Goal: Find specific page/section: Find specific page/section

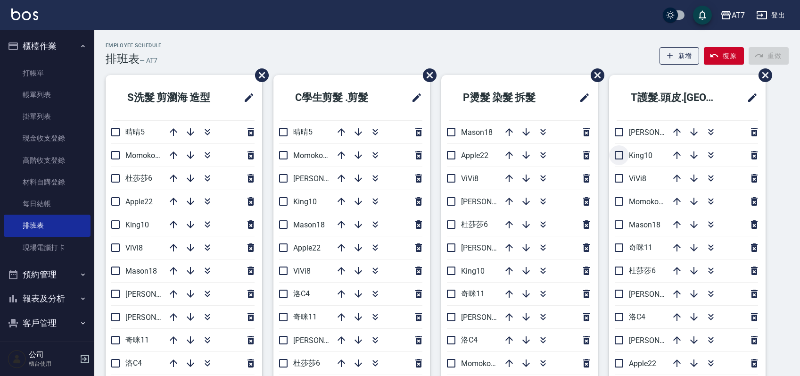
scroll to position [63, 0]
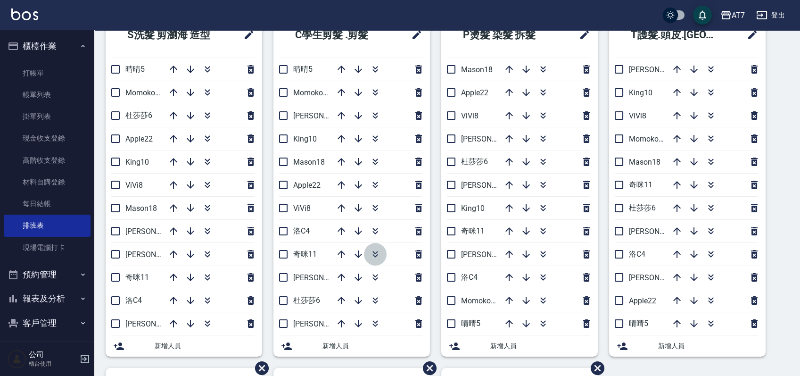
click at [378, 254] on icon "button" at bounding box center [375, 254] width 11 height 11
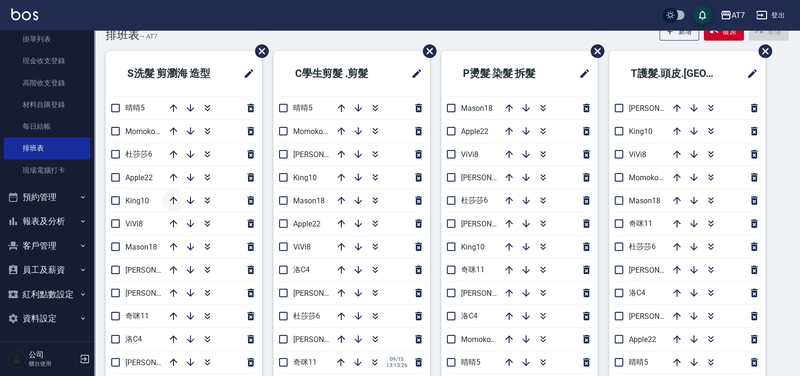
scroll to position [0, 0]
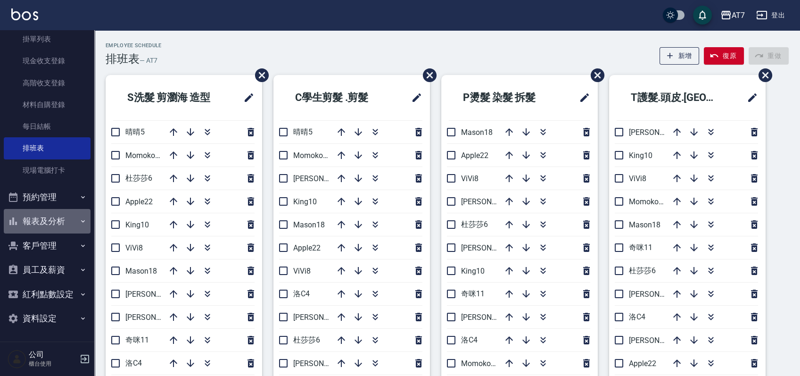
click at [55, 222] on button "報表及分析" at bounding box center [47, 221] width 87 height 25
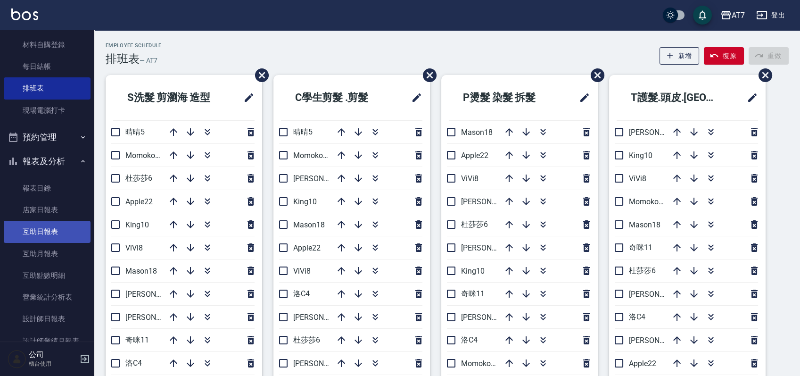
scroll to position [203, 0]
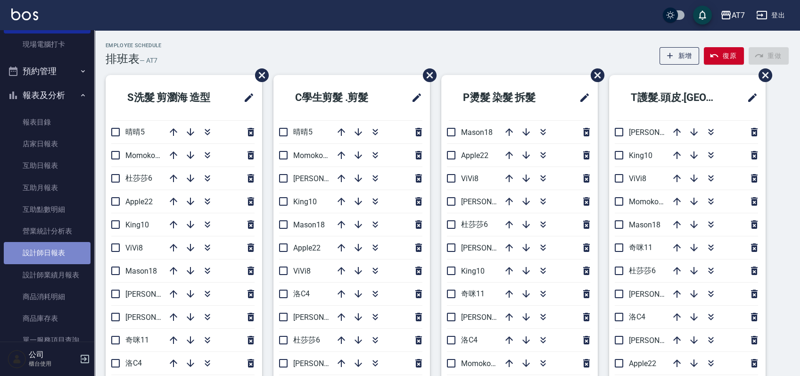
click at [61, 249] on link "設計師日報表" at bounding box center [47, 253] width 87 height 22
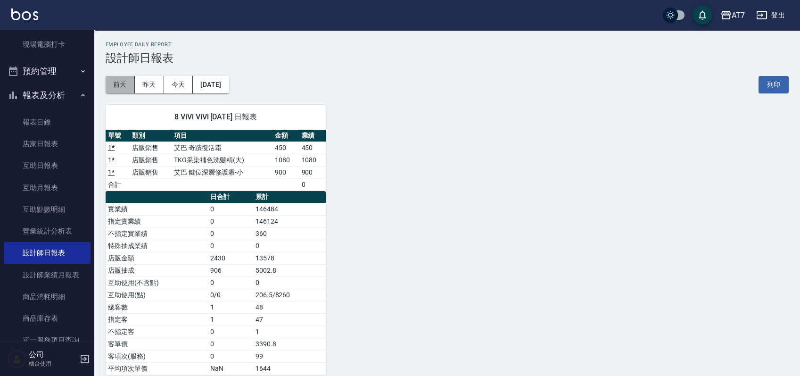
click at [128, 88] on button "前天" at bounding box center [120, 84] width 29 height 17
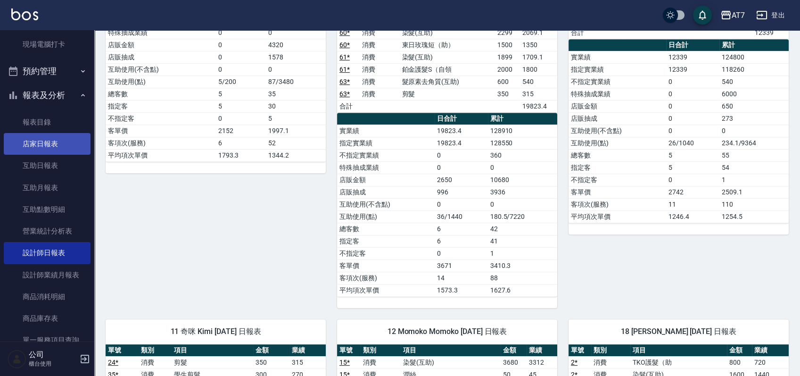
scroll to position [15, 0]
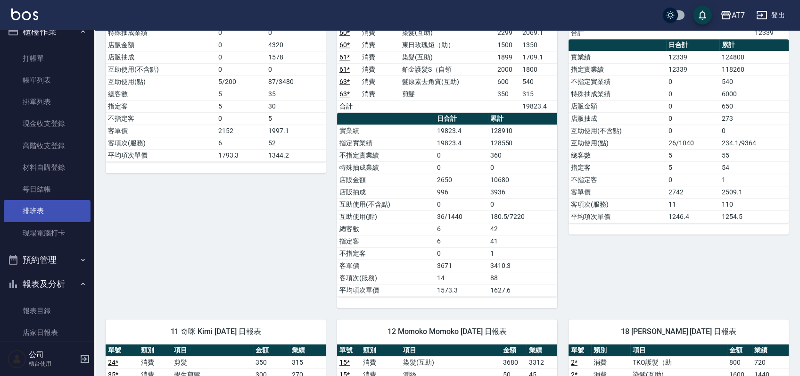
click at [57, 216] on link "排班表" at bounding box center [47, 211] width 87 height 22
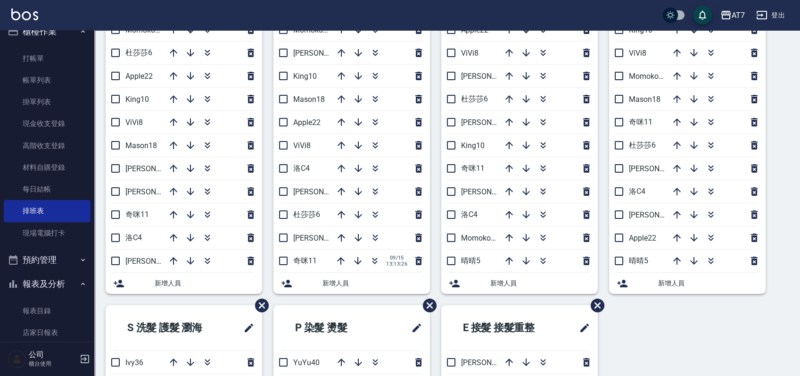
scroll to position [63, 0]
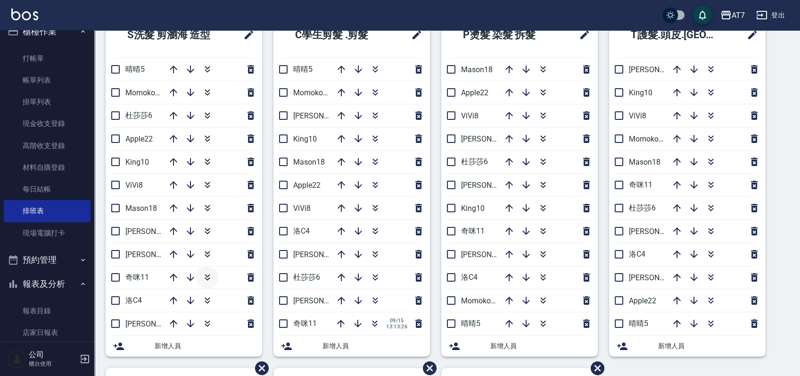
click at [210, 276] on icon "button" at bounding box center [207, 277] width 11 height 11
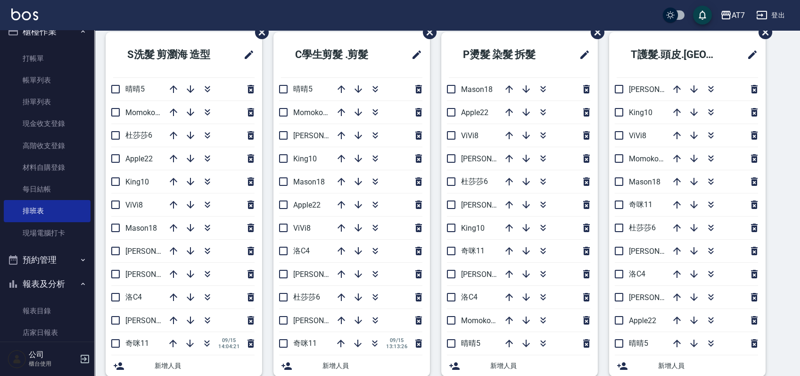
scroll to position [35, 0]
